Goal: Check status: Check status

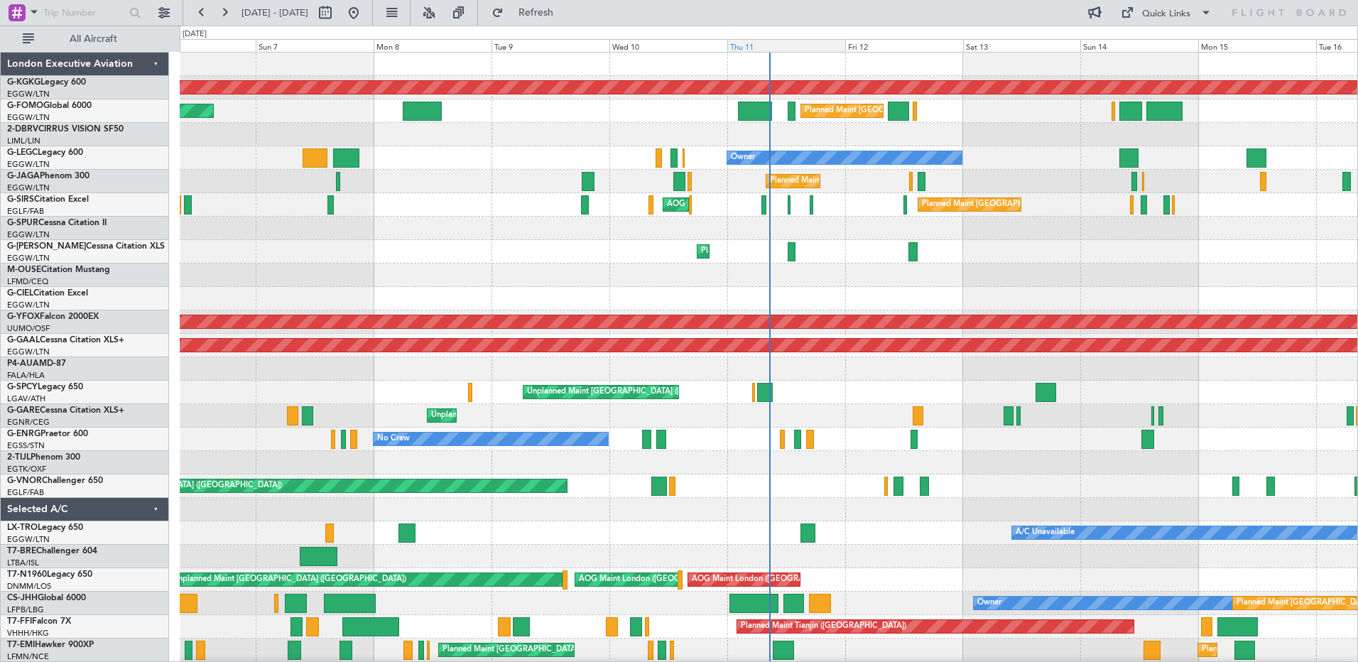
click at [801, 48] on div "Thu 11" at bounding box center [786, 45] width 118 height 13
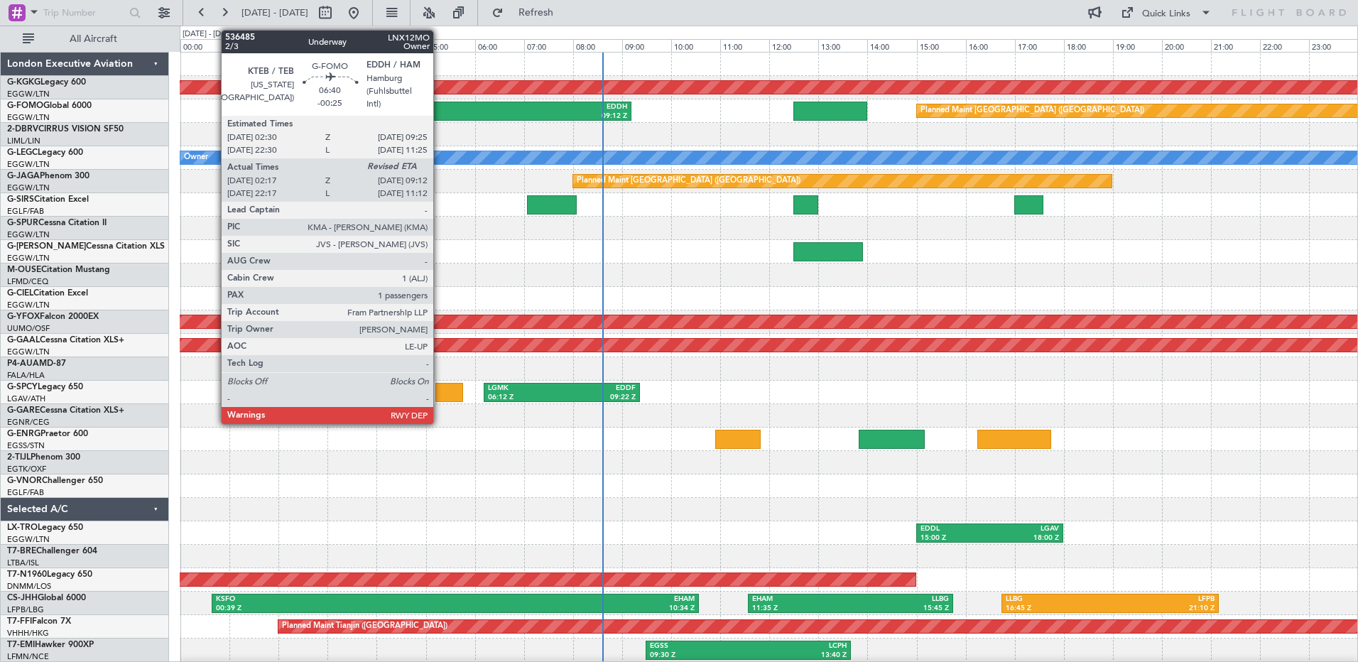
click at [440, 111] on div "02:17 Z" at bounding box center [378, 116] width 165 height 10
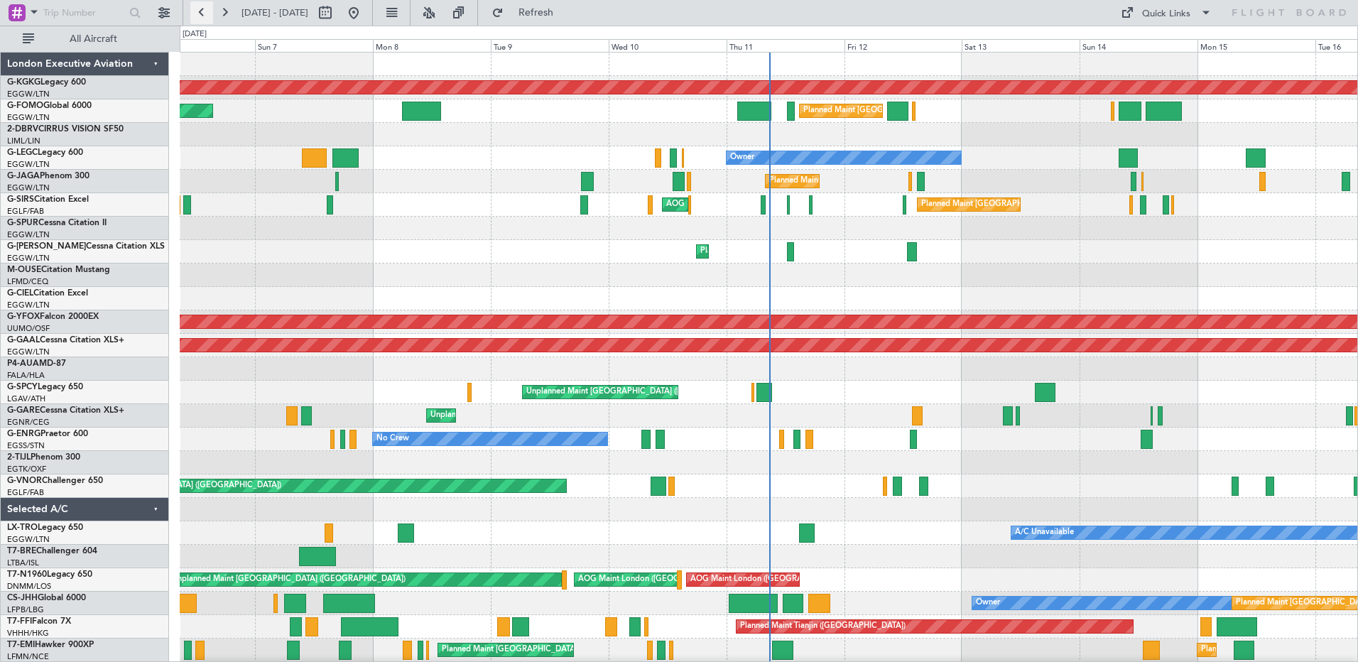
click at [201, 11] on button at bounding box center [201, 12] width 23 height 23
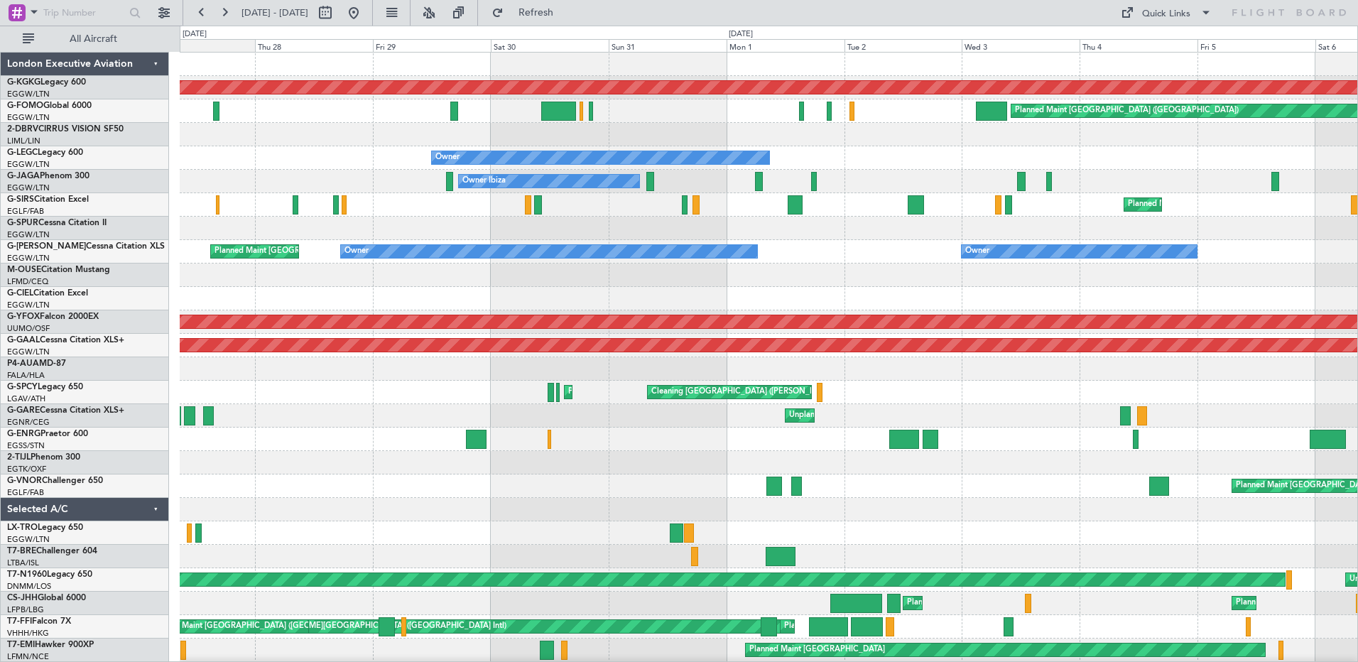
click at [200, 49] on div "Wed 27" at bounding box center [197, 45] width 118 height 13
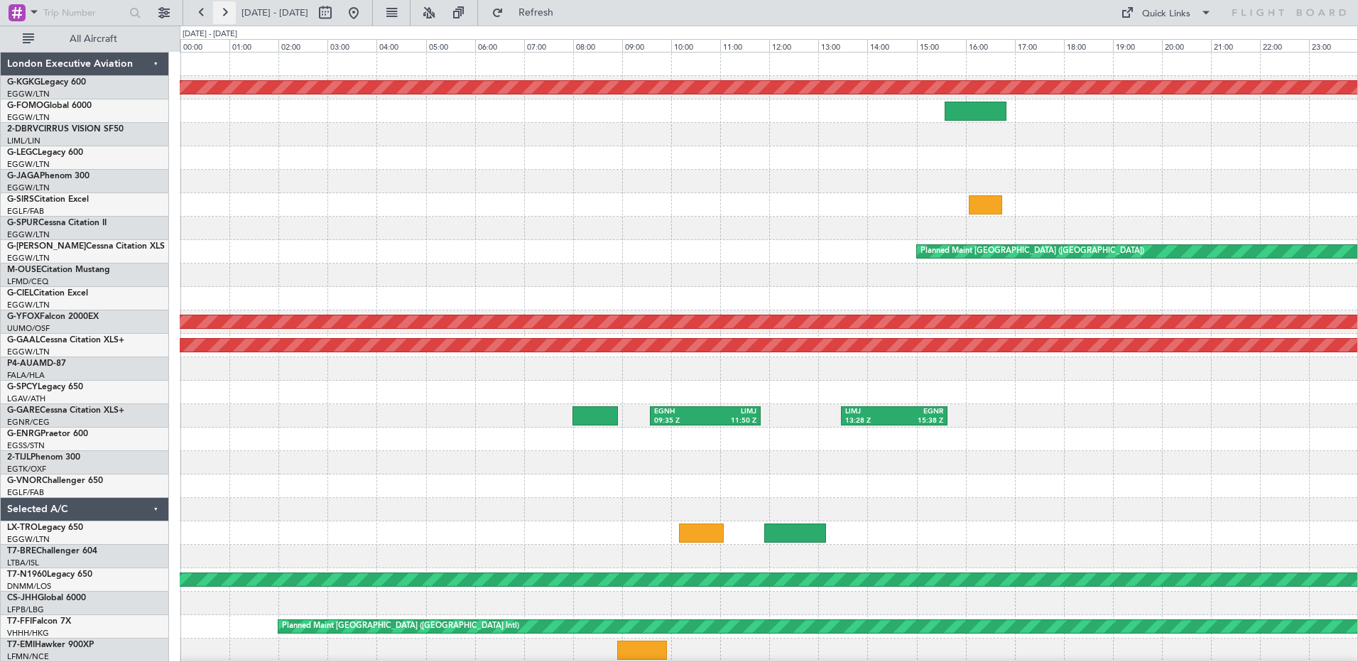
click at [219, 10] on button at bounding box center [224, 12] width 23 height 23
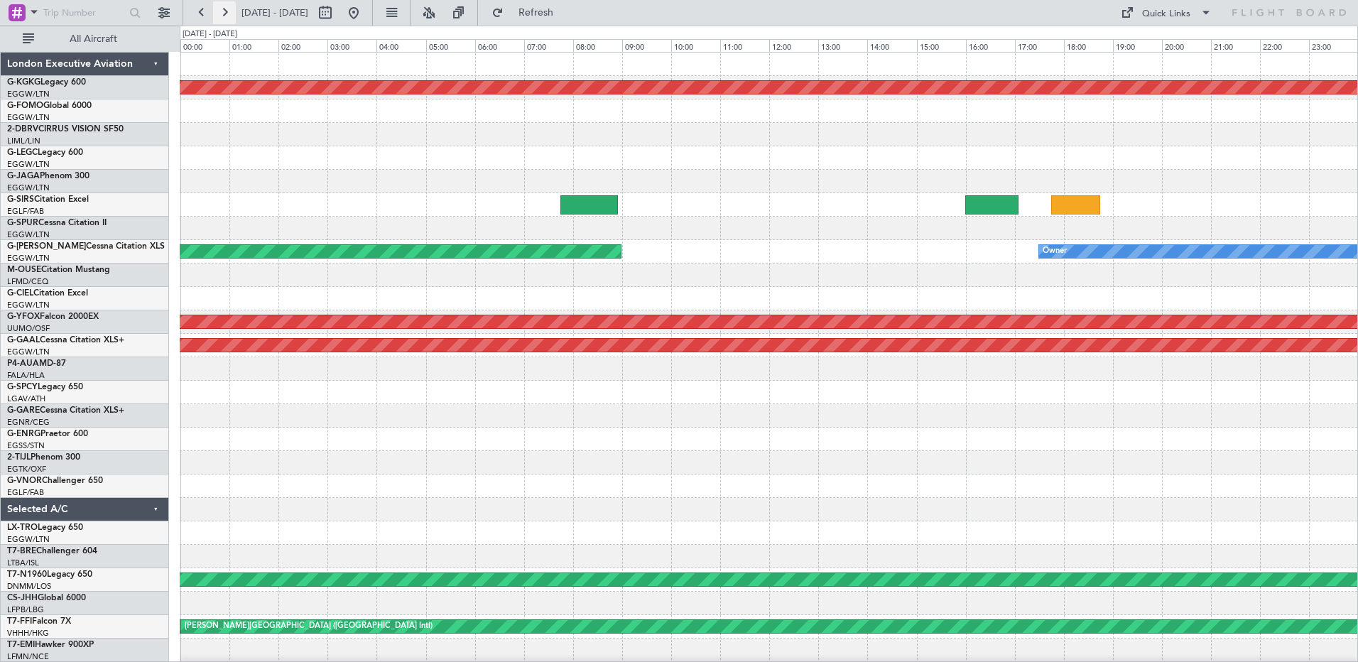
click at [219, 10] on button at bounding box center [224, 12] width 23 height 23
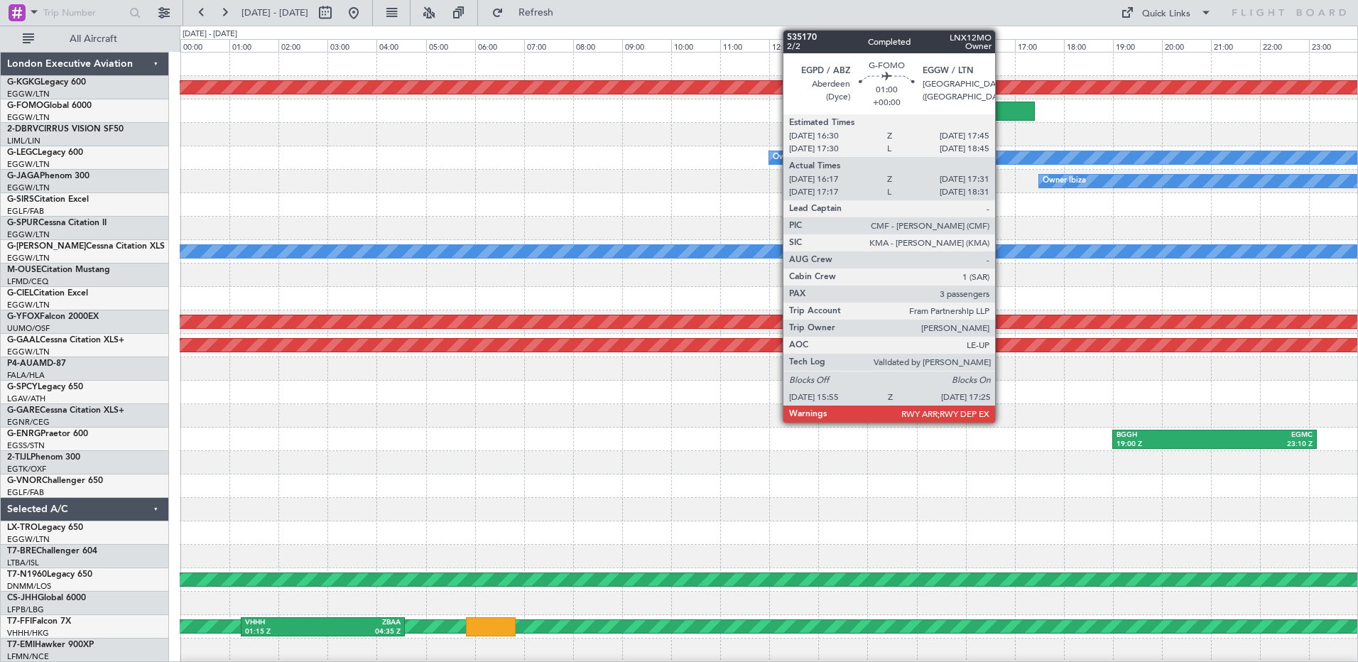
click at [1001, 111] on div at bounding box center [998, 111] width 74 height 19
